Goal: Task Accomplishment & Management: Manage account settings

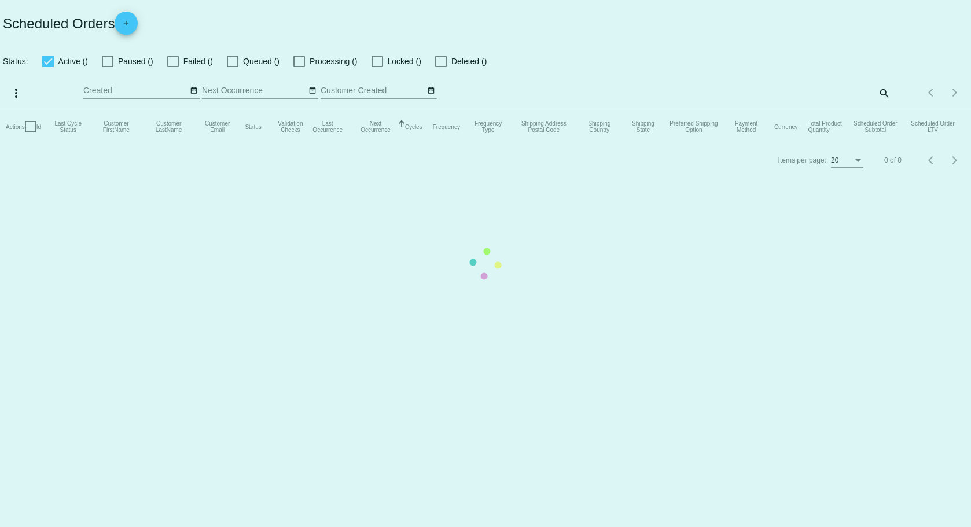
checkbox input "true"
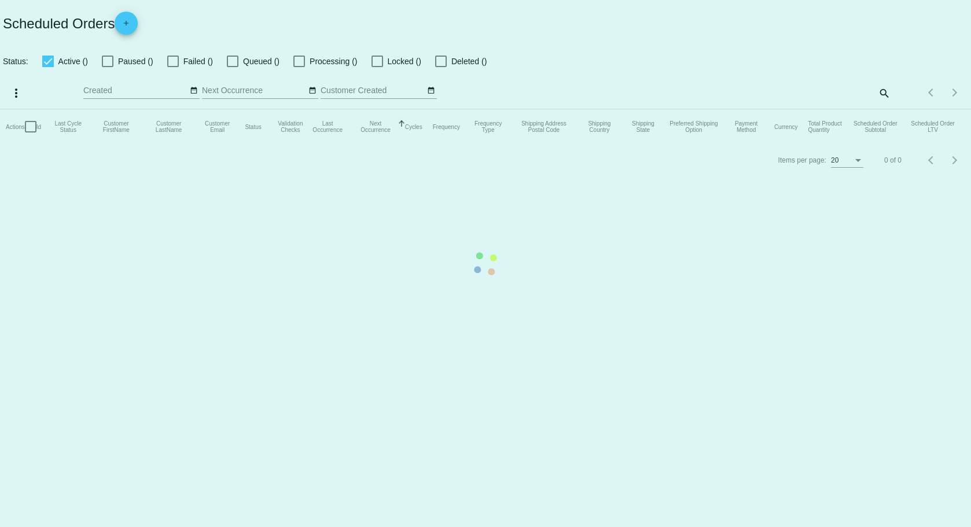
checkbox input "true"
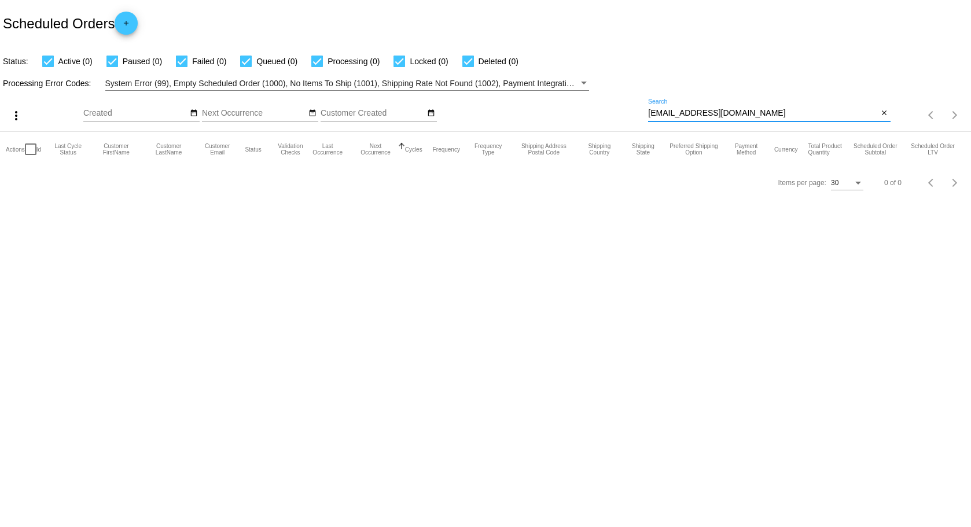
drag, startPoint x: 752, startPoint y: 115, endPoint x: 609, endPoint y: 121, distance: 143.0
click at [609, 121] on div "more_vert Sep Jan Feb Mar [DATE]" at bounding box center [485, 111] width 971 height 41
paste input "[EMAIL_ADDRESS]"
type input "[EMAIL_ADDRESS][DOMAIN_NAME]"
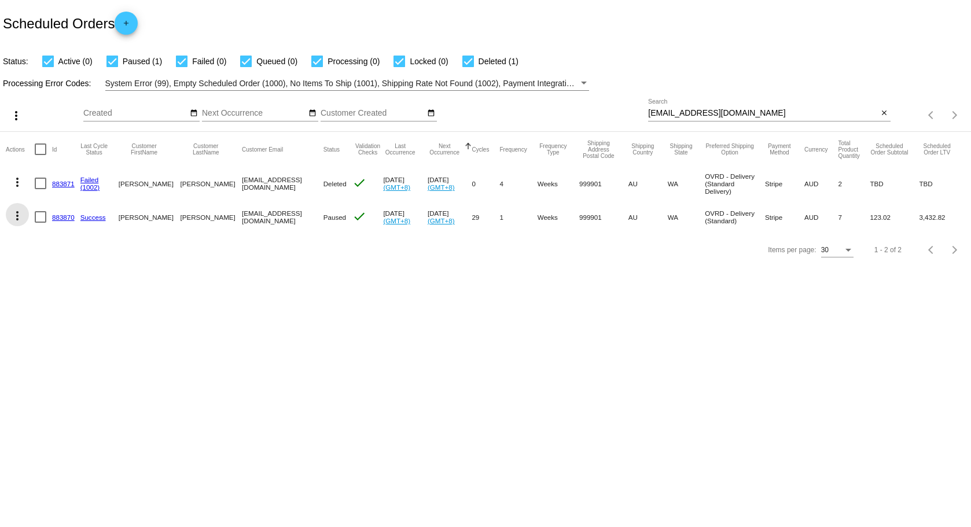
click at [16, 217] on mat-icon "more_vert" at bounding box center [17, 216] width 14 height 14
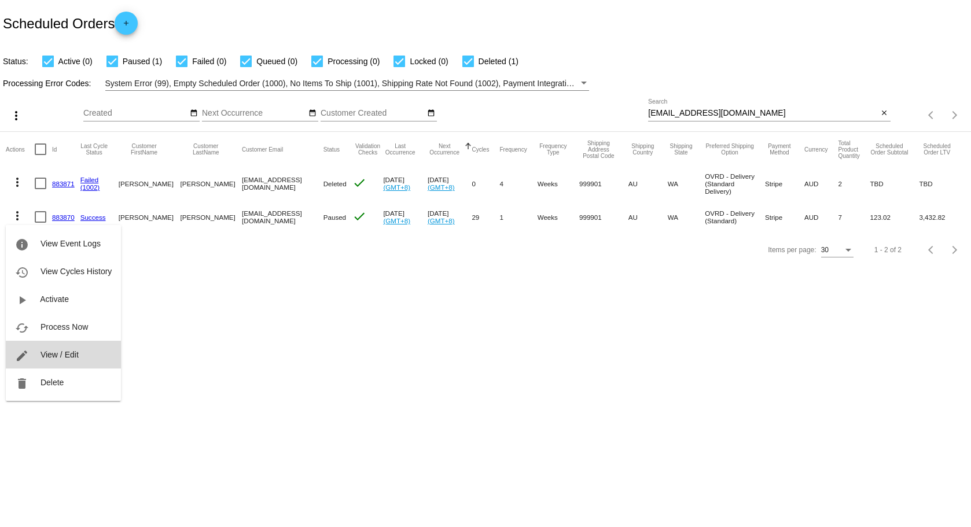
click at [51, 350] on span "View / Edit" at bounding box center [59, 354] width 38 height 9
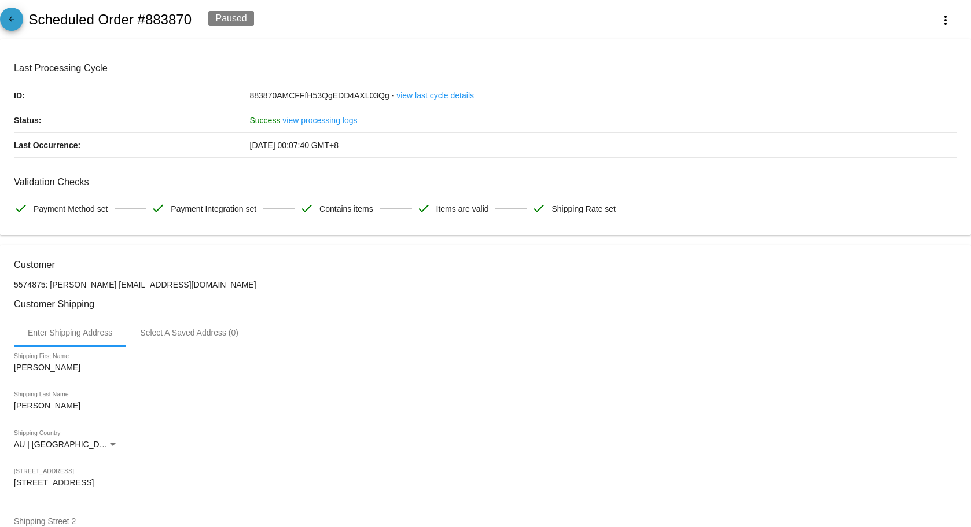
click at [8, 15] on mat-icon "arrow_back" at bounding box center [12, 22] width 14 height 14
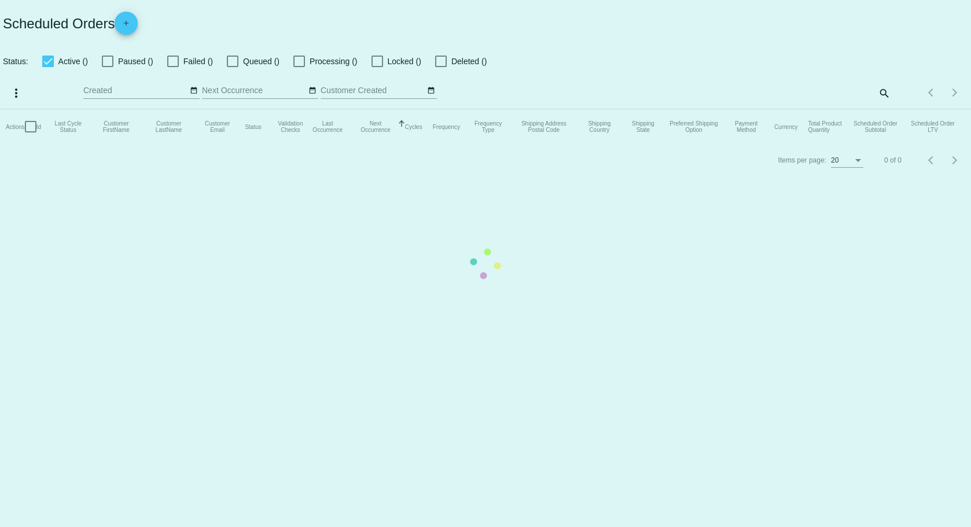
checkbox input "true"
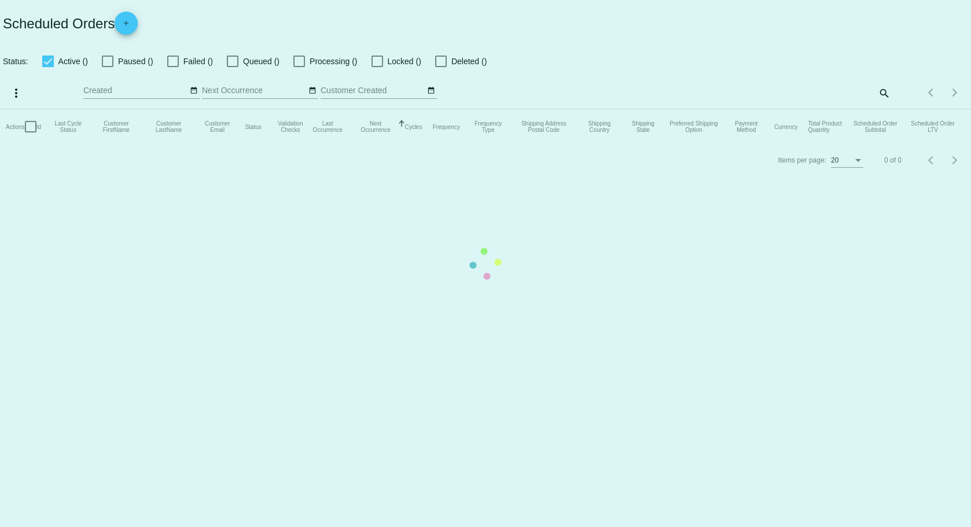
checkbox input "true"
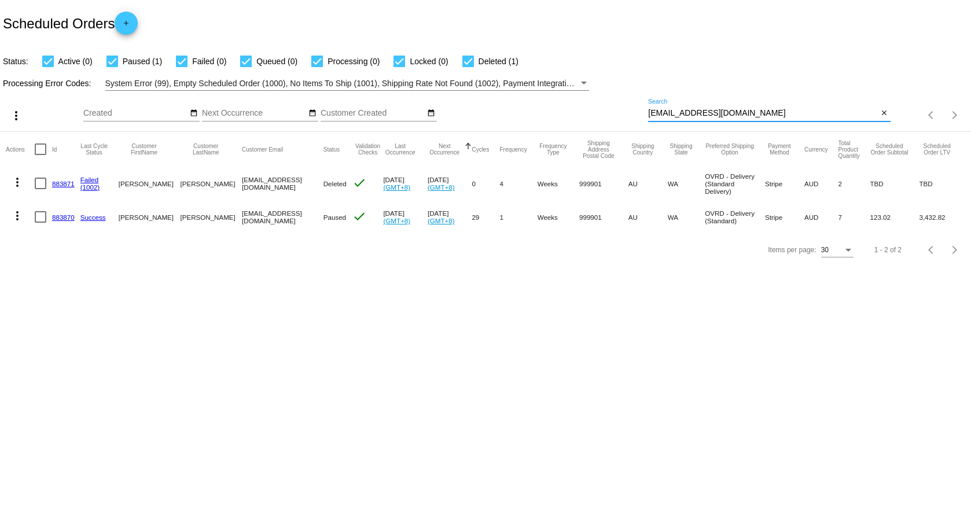
drag, startPoint x: 768, startPoint y: 110, endPoint x: 545, endPoint y: 127, distance: 223.4
click at [545, 127] on div "more_vert Sep Jan Feb Mar [DATE]" at bounding box center [485, 111] width 971 height 41
paste input "[PERSON_NAME][EMAIL_ADDRESS][PERSON_NAME][DOMAIN_NAME]"
type input "[PERSON_NAME][EMAIL_ADDRESS][PERSON_NAME][DOMAIN_NAME]"
